Goal: Transaction & Acquisition: Purchase product/service

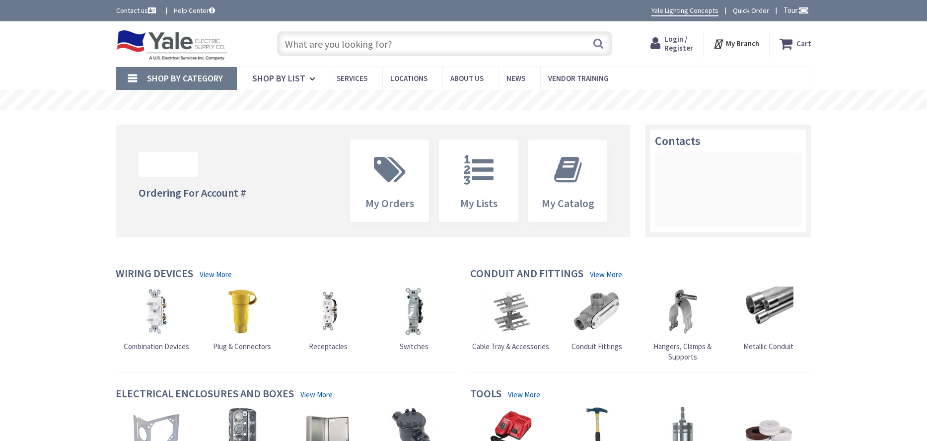
click at [341, 39] on input "text" at bounding box center [444, 43] width 335 height 25
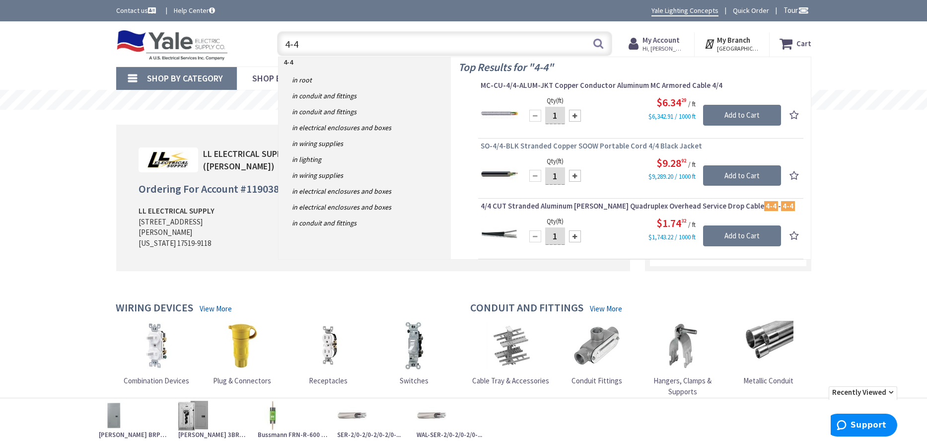
type input "4-4"
click at [515, 146] on span "SO-4/4-BLK Stranded Copper SOOW Portable Cord 4/4 Black Jacket" at bounding box center [641, 146] width 320 height 10
